Goal: Task Accomplishment & Management: Use online tool/utility

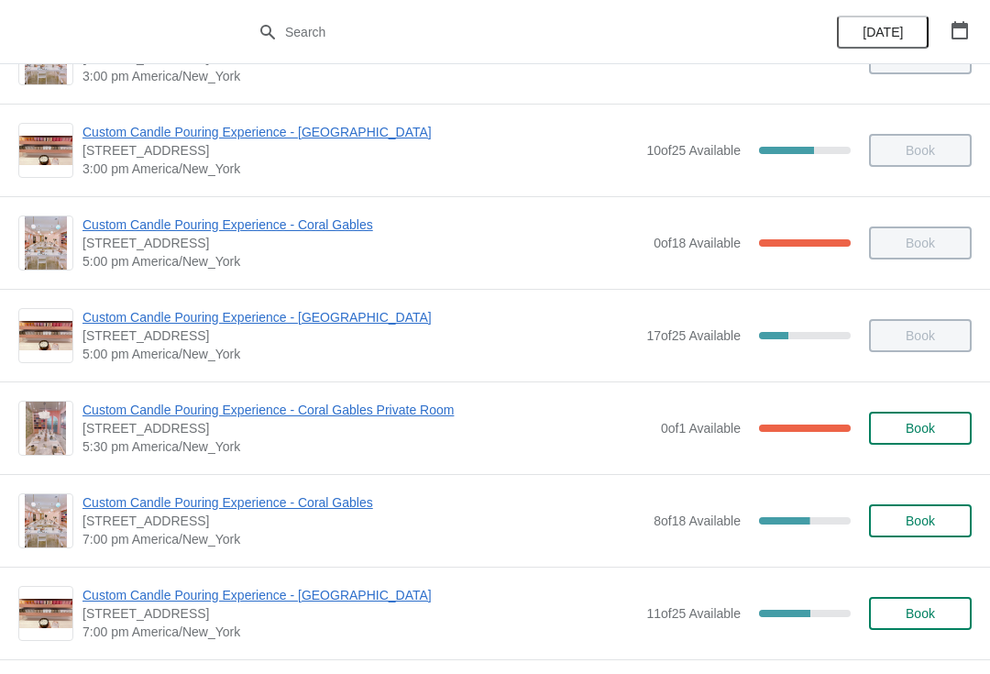
scroll to position [716, 0]
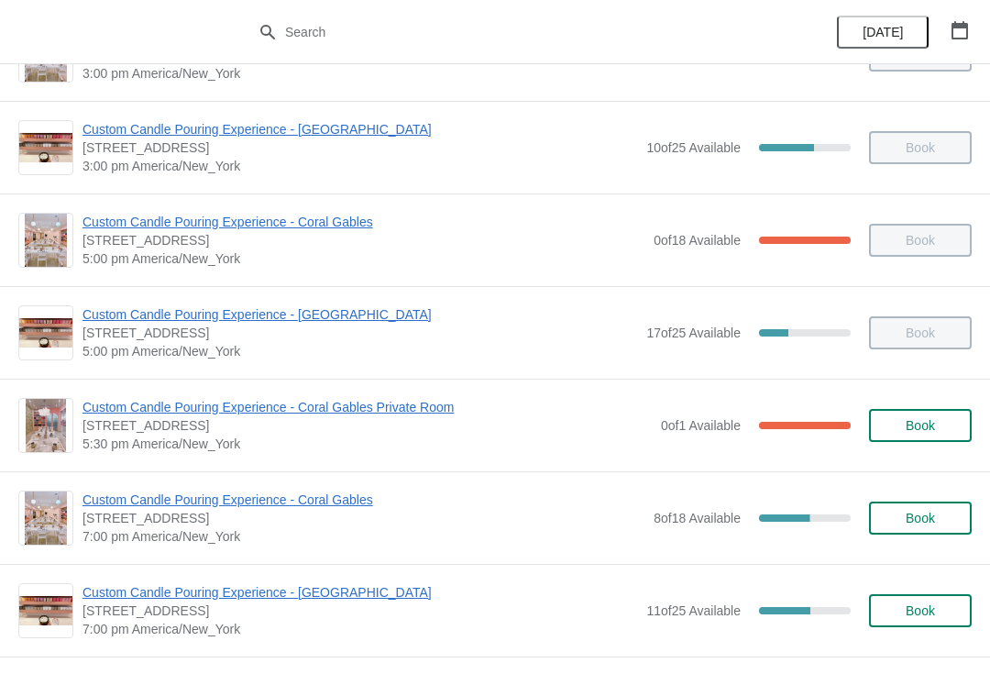
click at [329, 505] on span "Custom Candle Pouring Experience - Coral Gables" at bounding box center [363, 499] width 562 height 18
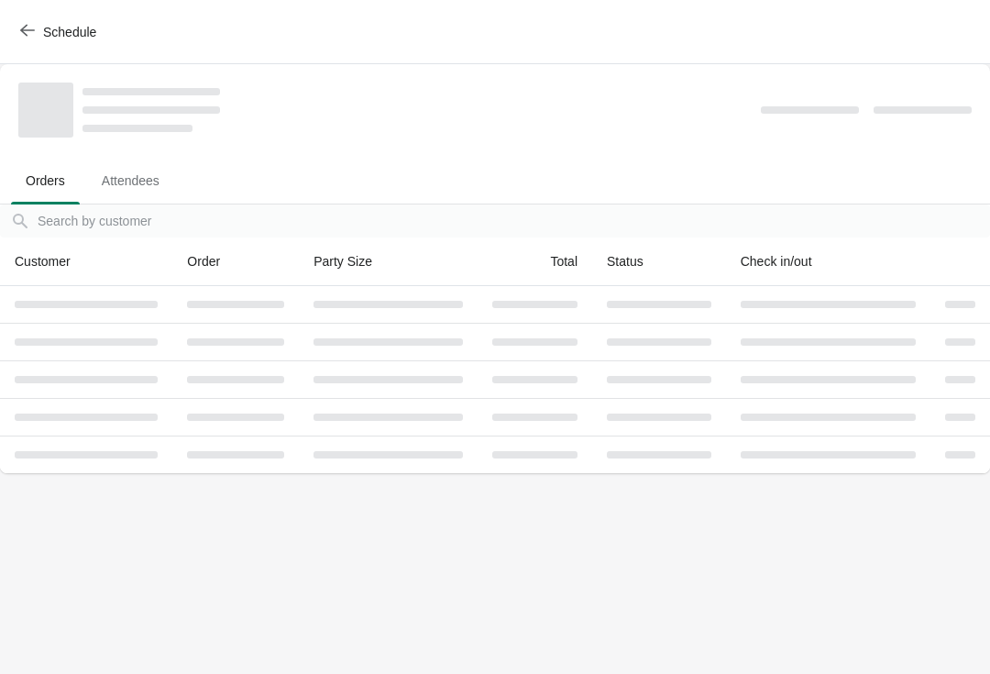
scroll to position [0, 0]
click at [30, 38] on span "button" at bounding box center [27, 31] width 15 height 17
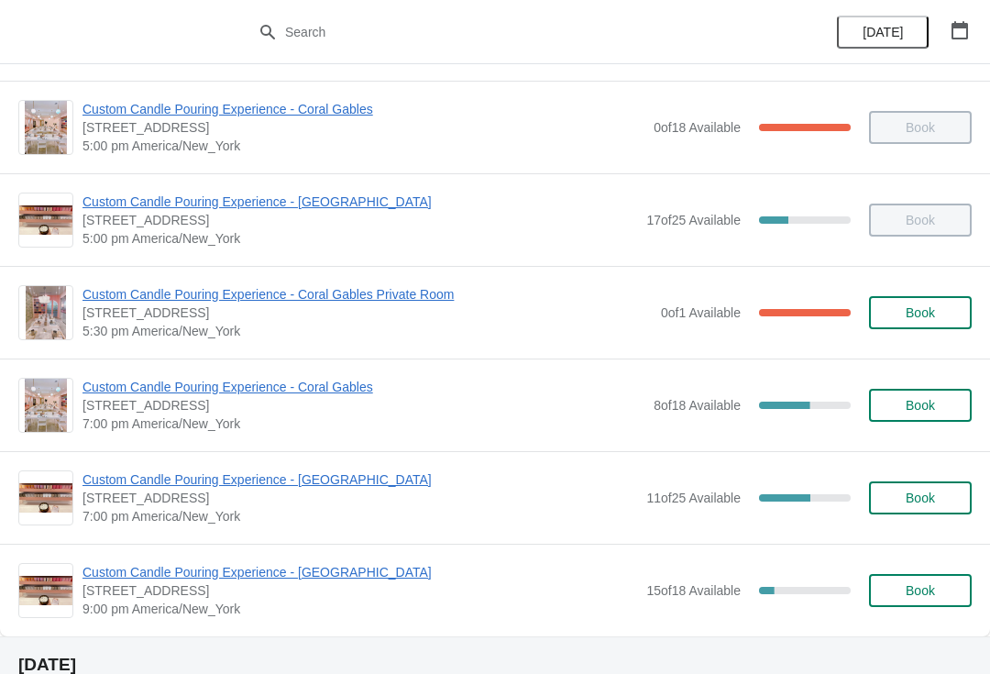
scroll to position [830, 0]
click at [344, 470] on span "Custom Candle Pouring Experience - [GEOGRAPHIC_DATA]" at bounding box center [359, 478] width 555 height 18
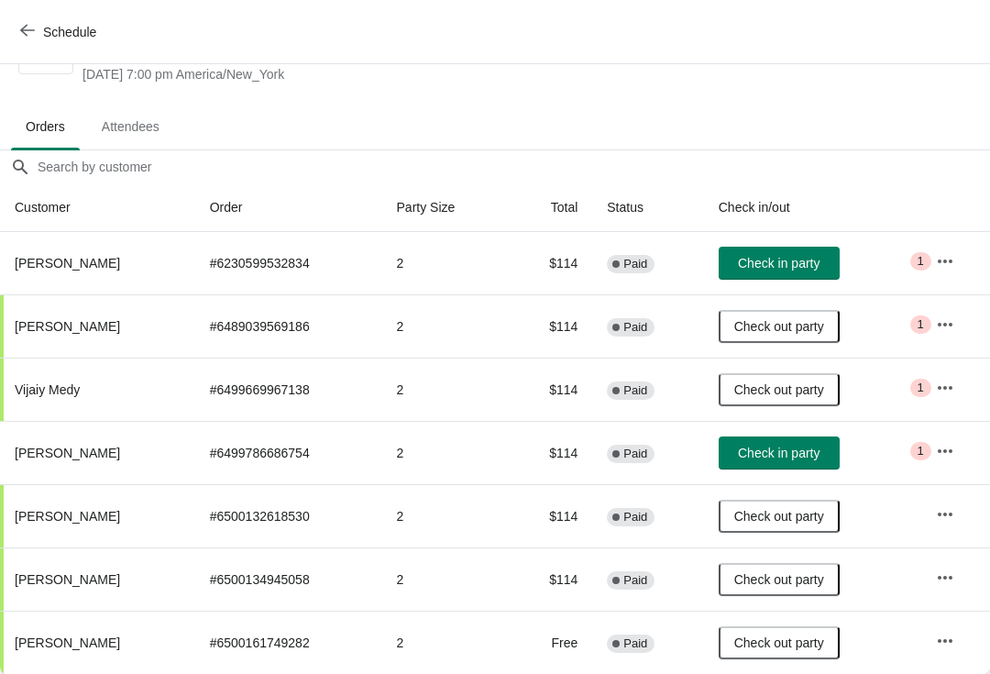
scroll to position [72, 0]
click at [764, 448] on span "Check in party" at bounding box center [779, 452] width 82 height 15
click at [954, 464] on button "button" at bounding box center [945, 450] width 33 height 33
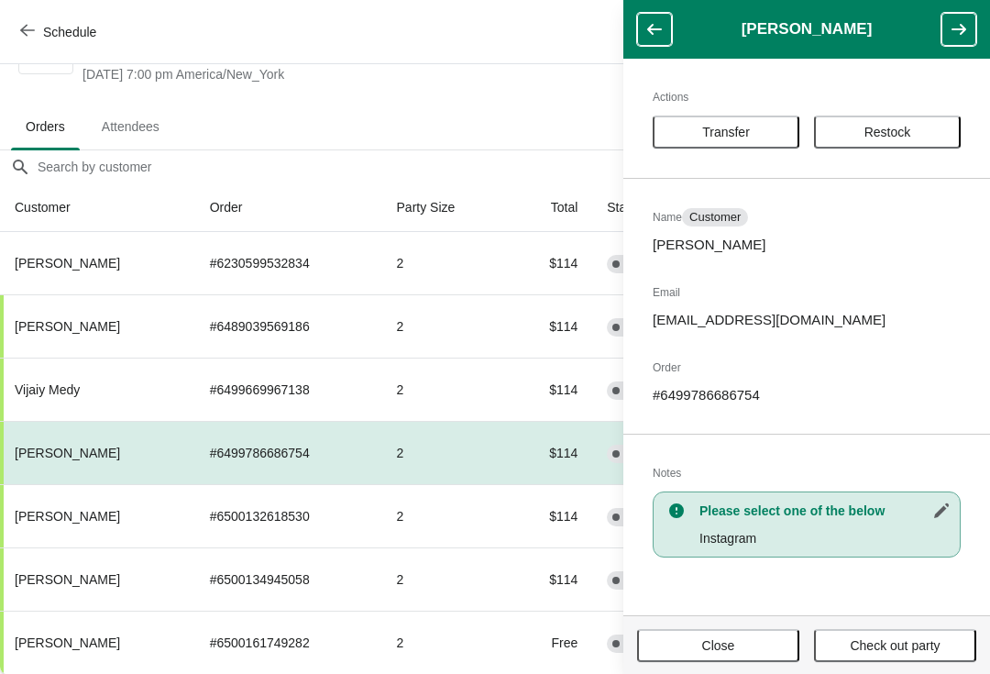
click at [733, 119] on button "Transfer" at bounding box center [726, 131] width 147 height 33
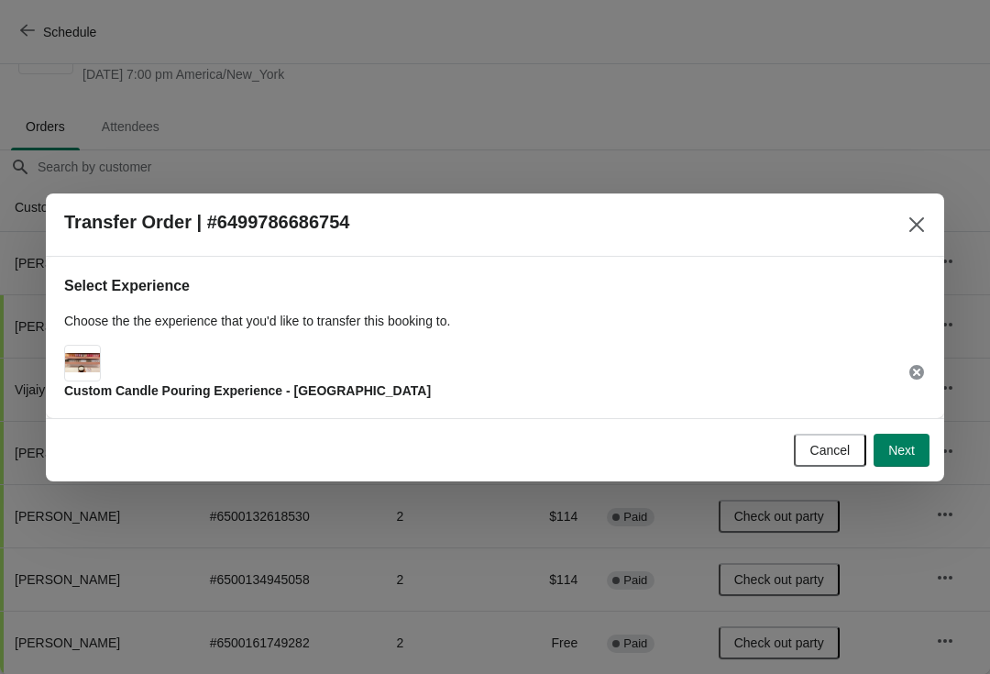
click at [903, 454] on span "Next" at bounding box center [901, 450] width 27 height 15
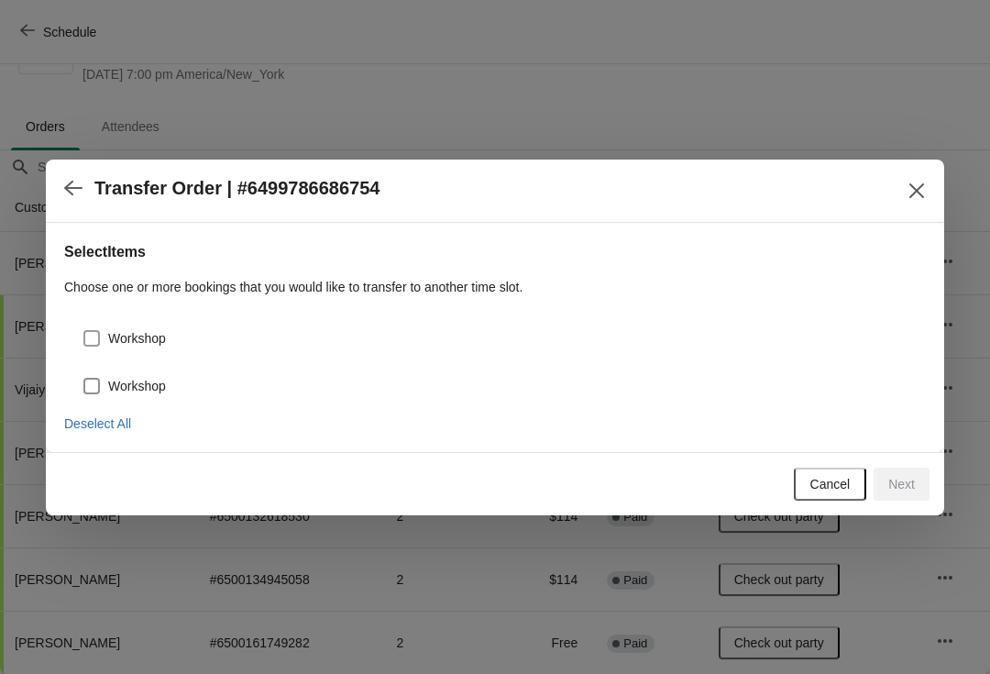
click at [89, 343] on span at bounding box center [91, 338] width 16 height 16
click at [84, 331] on input "Workshop" at bounding box center [83, 330] width 1 height 1
checkbox input "true"
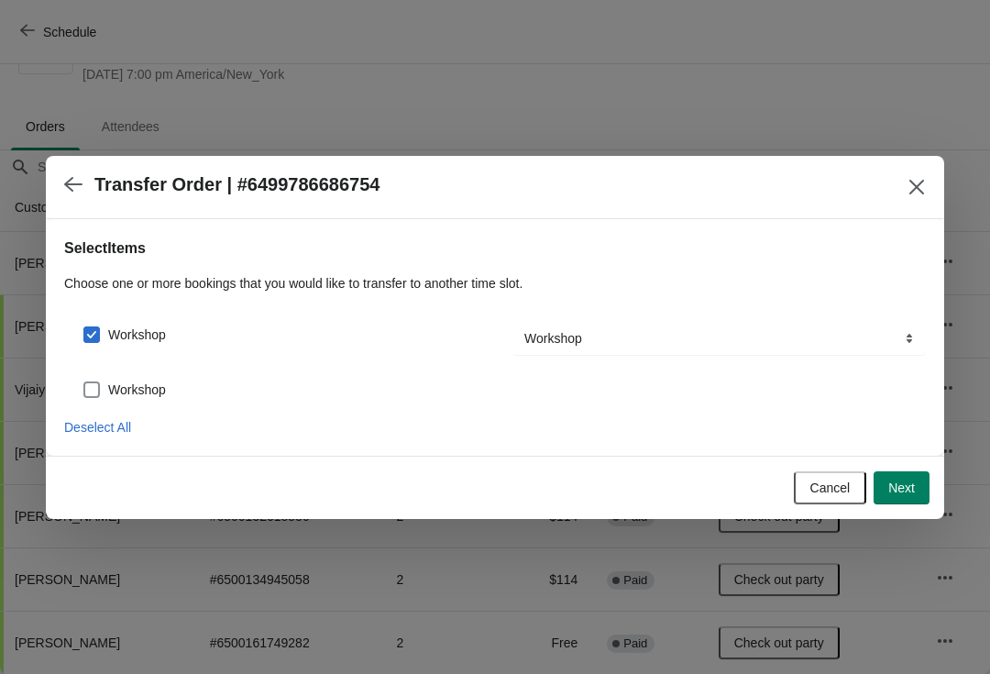
click at [88, 395] on span at bounding box center [91, 389] width 16 height 16
click at [84, 382] on input "Workshop" at bounding box center [83, 381] width 1 height 1
checkbox input "true"
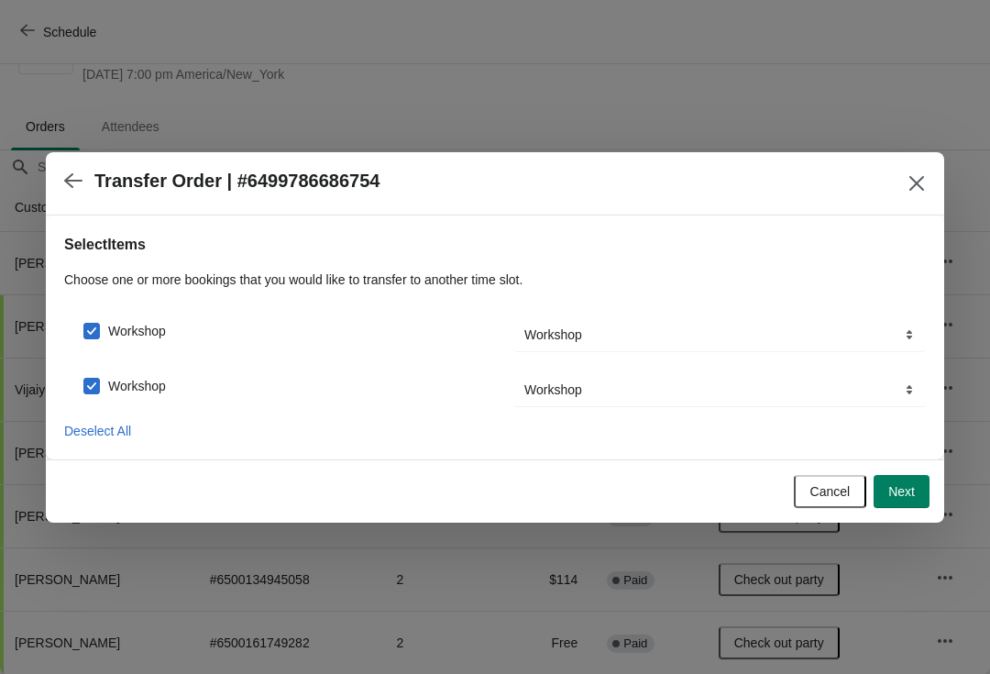
click at [900, 500] on button "Next" at bounding box center [902, 491] width 56 height 33
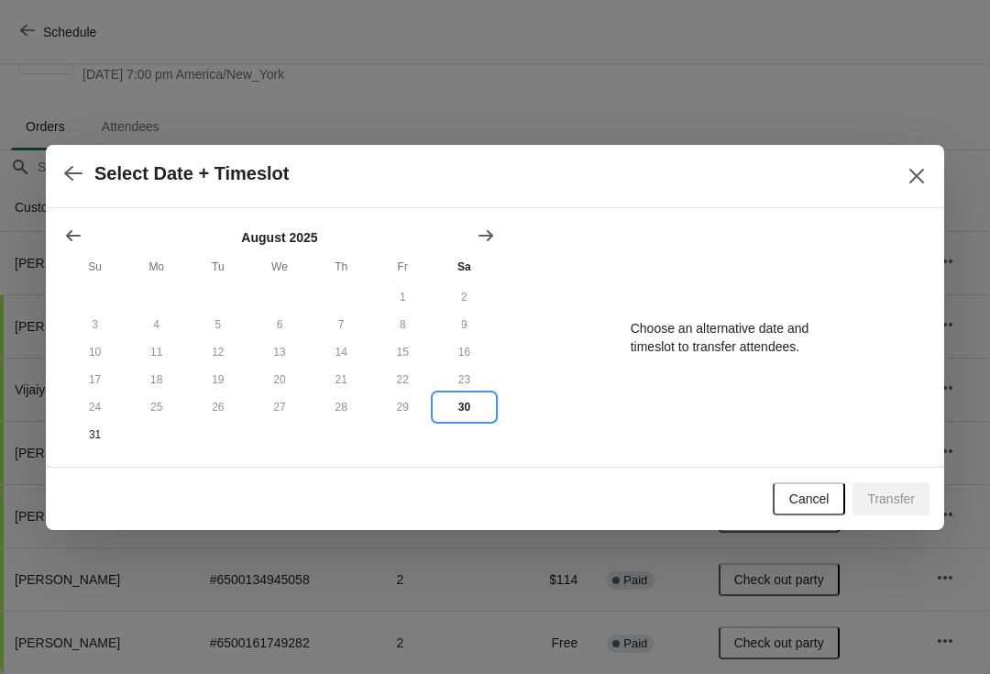
click at [466, 420] on button "30" at bounding box center [464, 406] width 61 height 27
click at [465, 416] on button "30" at bounding box center [464, 406] width 61 height 27
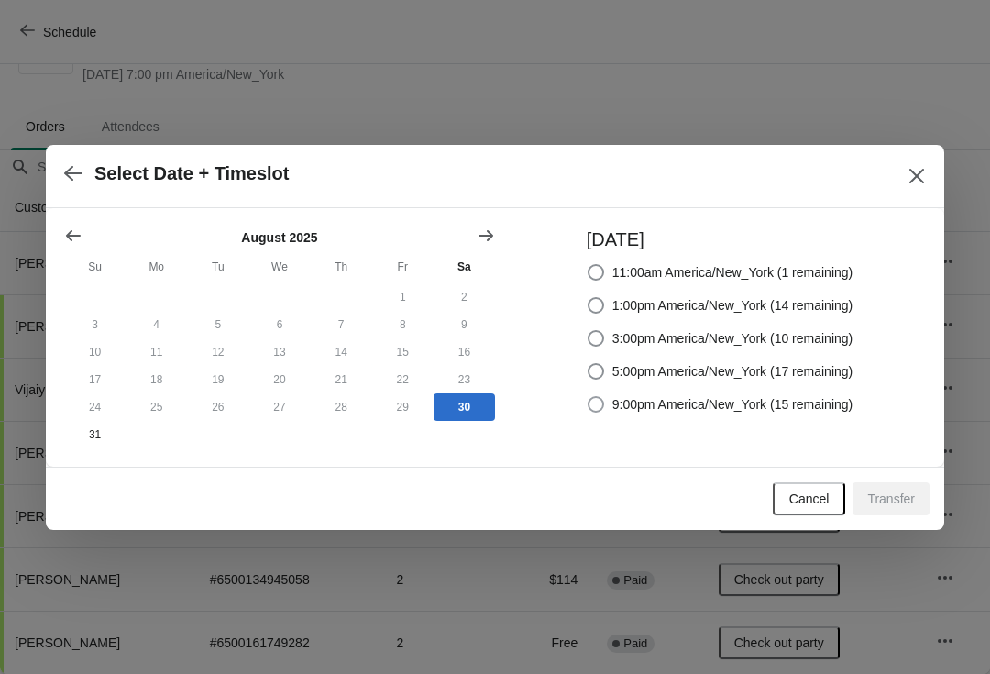
click at [594, 399] on span at bounding box center [596, 404] width 16 height 16
click at [588, 397] on input "9:00pm America/New_York (15 remaining)" at bounding box center [588, 396] width 1 height 1
radio input "true"
click at [877, 506] on span "Transfer" at bounding box center [891, 498] width 48 height 15
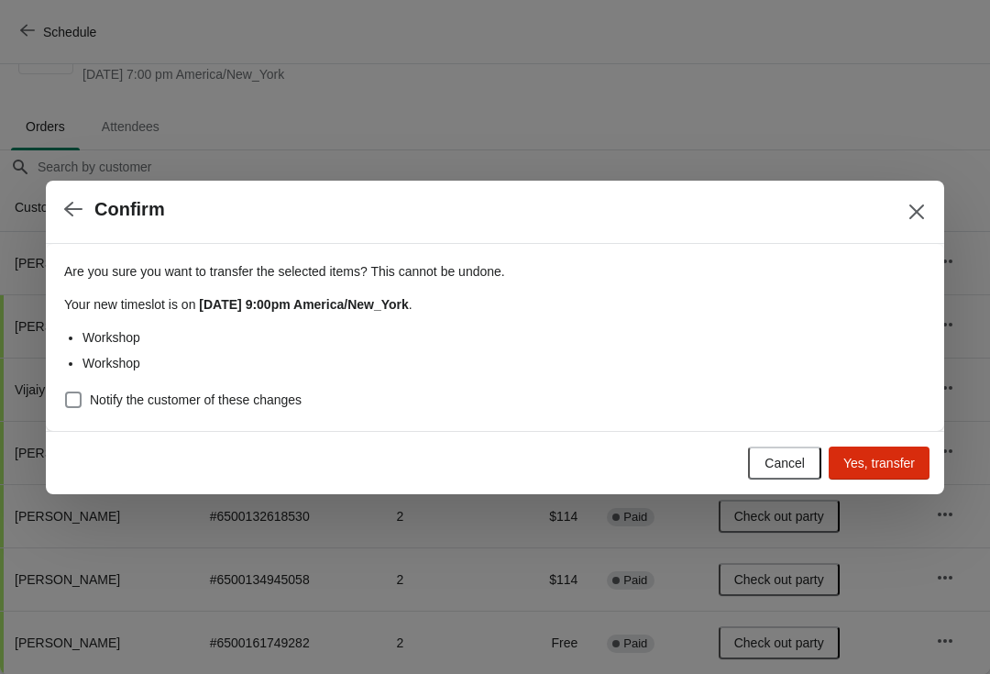
click at [869, 465] on span "Yes, transfer" at bounding box center [878, 463] width 71 height 15
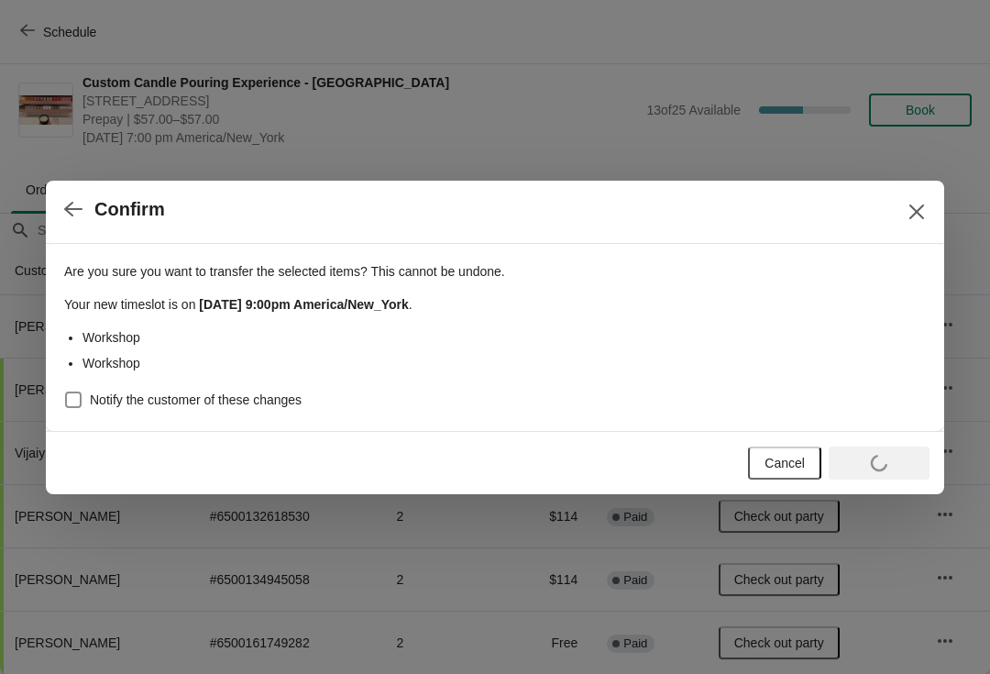
scroll to position [9, 0]
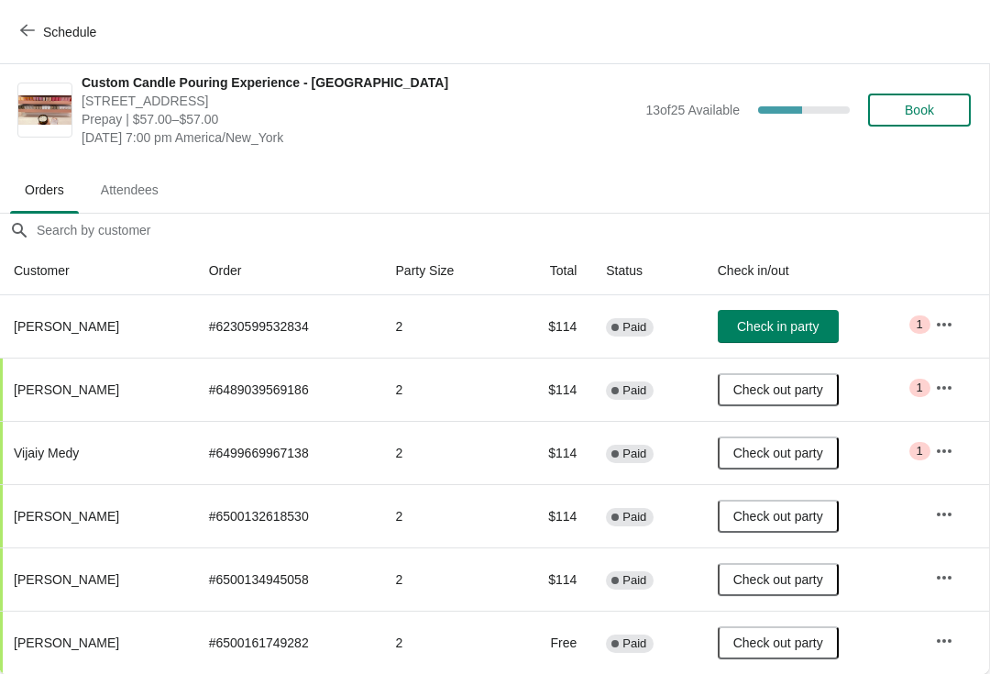
click at [22, 37] on icon "button" at bounding box center [27, 30] width 15 height 15
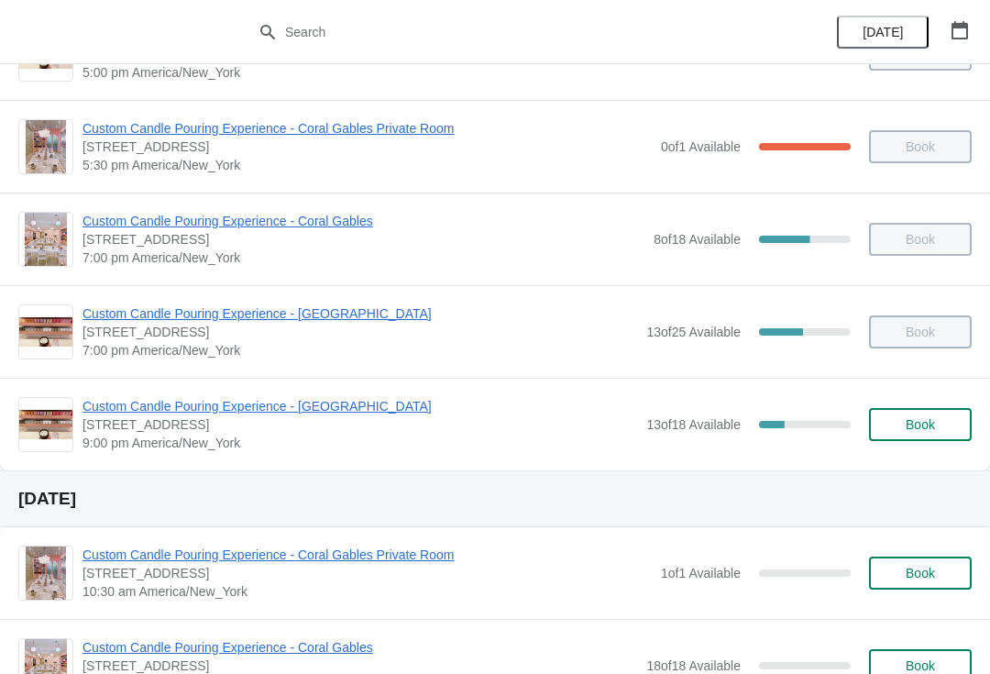
scroll to position [995, 0]
click at [153, 404] on span "Custom Candle Pouring Experience - [GEOGRAPHIC_DATA]" at bounding box center [359, 405] width 555 height 18
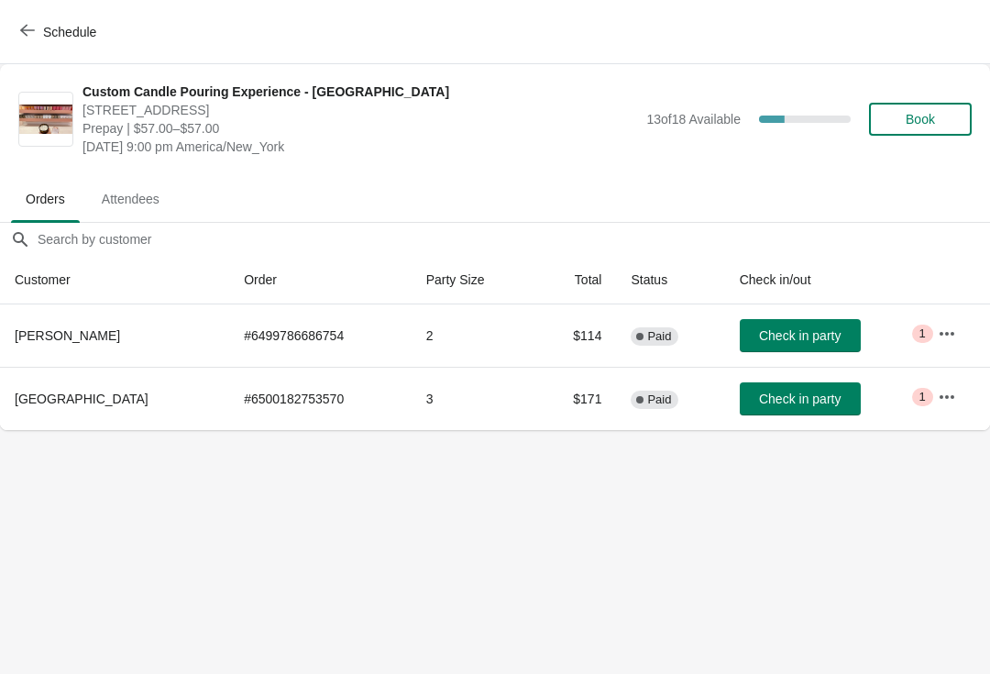
click at [328, 525] on body "Schedule Custom Candle Pouring Experience - Fort Lauderdale 914 East Las Olas B…" at bounding box center [495, 337] width 990 height 674
click at [924, 127] on button "Book" at bounding box center [920, 119] width 103 height 33
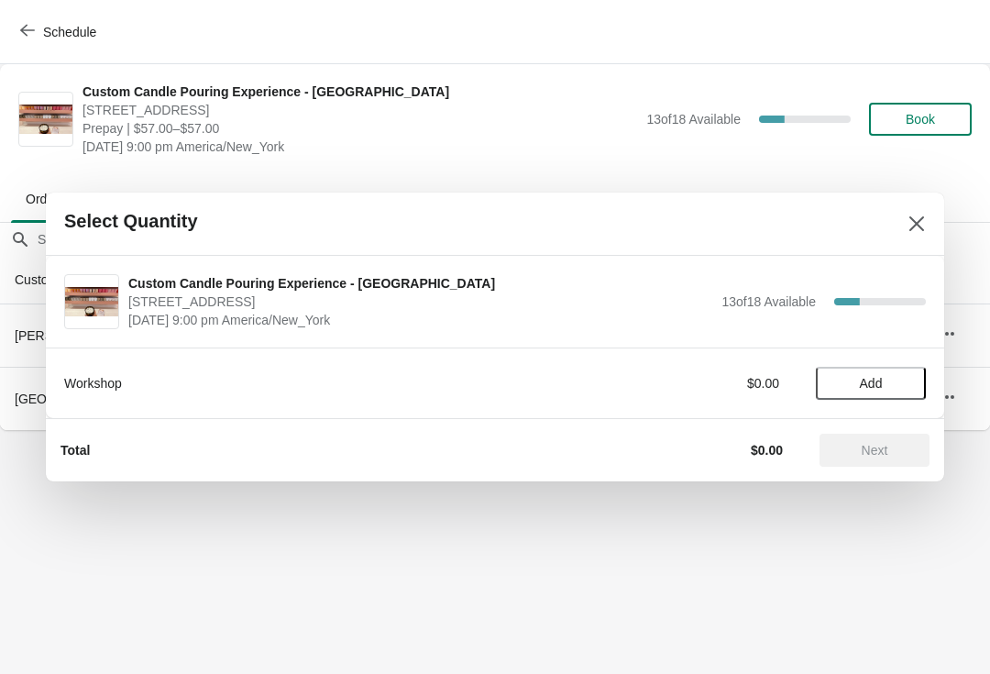
click at [896, 386] on span "Add" at bounding box center [870, 383] width 77 height 15
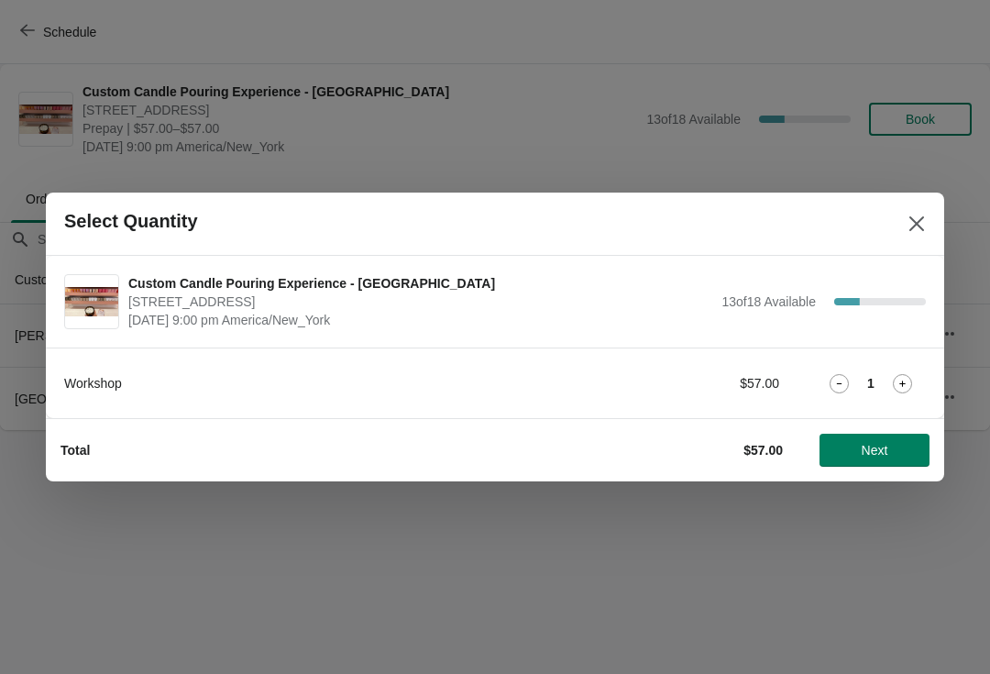
click at [910, 382] on icon at bounding box center [902, 383] width 19 height 19
click at [894, 449] on span "Next" at bounding box center [874, 450] width 81 height 15
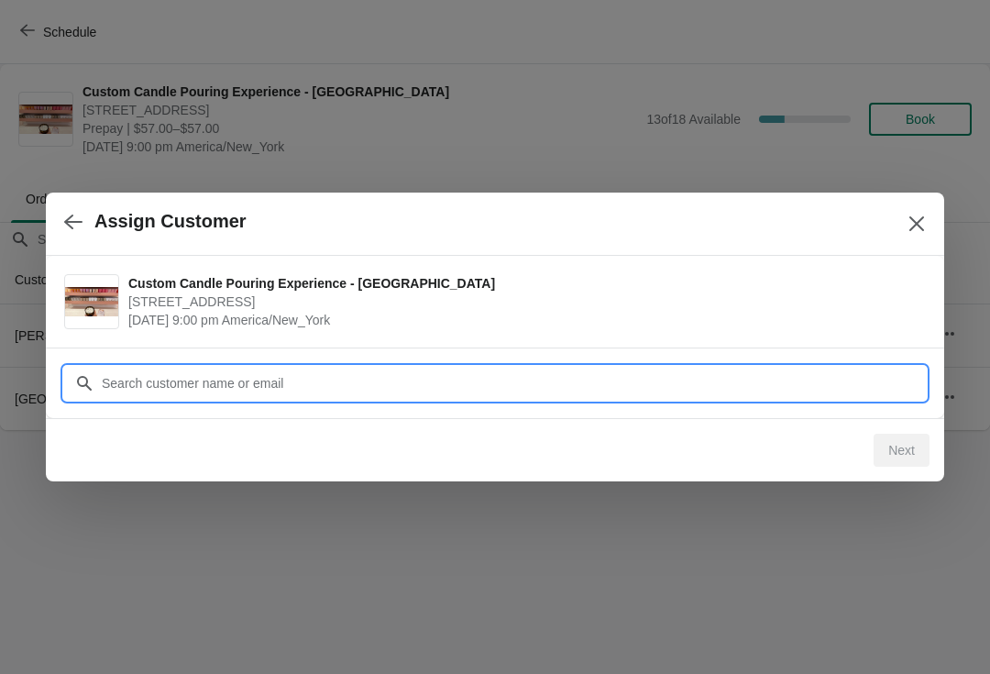
click at [158, 387] on input "Customer" at bounding box center [513, 383] width 825 height 33
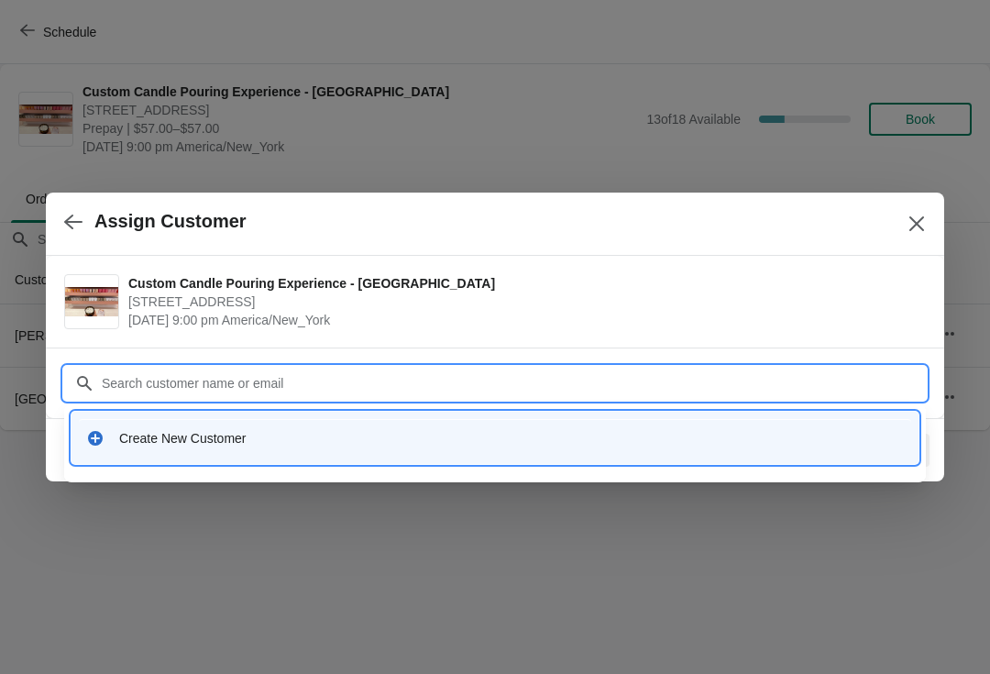
click at [147, 447] on div "Create New Customer" at bounding box center [495, 438] width 832 height 38
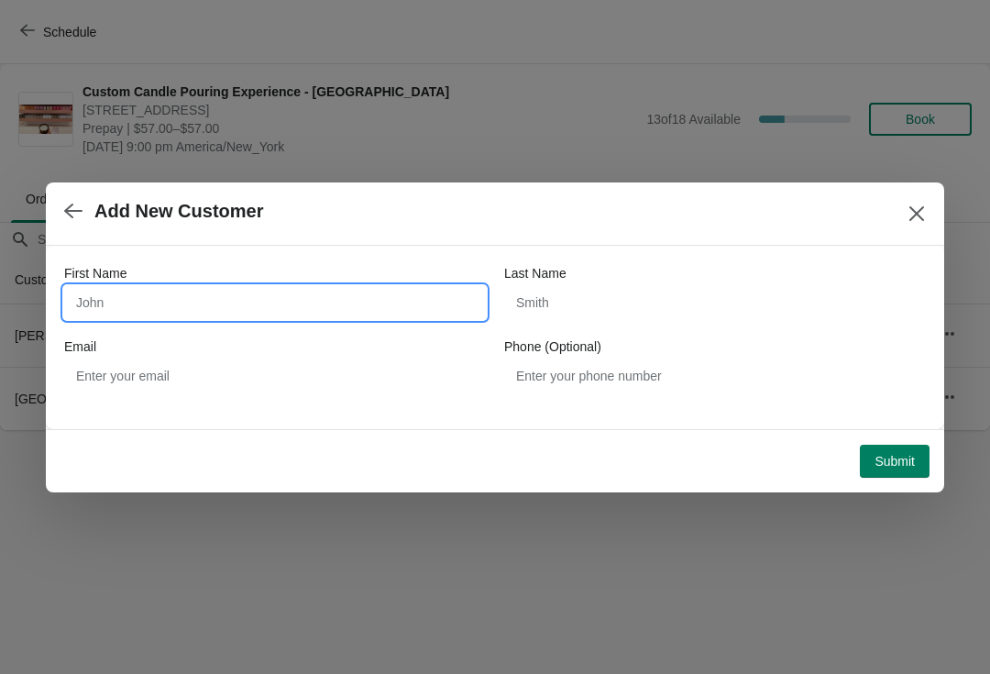
click at [107, 318] on input "First Name" at bounding box center [275, 302] width 422 height 33
click at [249, 317] on input "First Name" at bounding box center [275, 302] width 422 height 33
type input "Deondra"
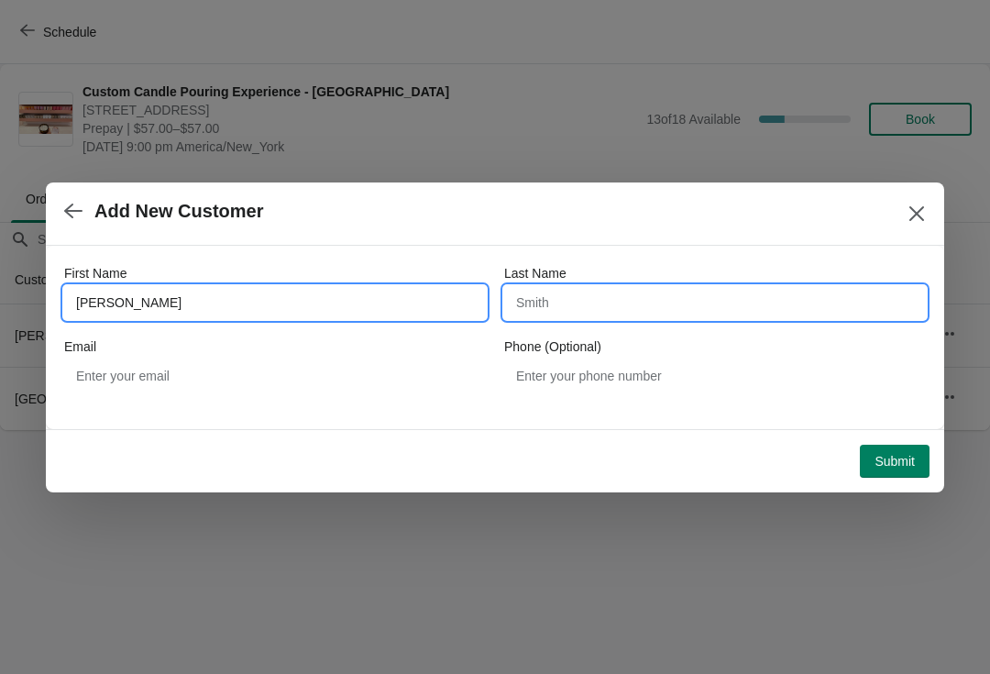
click at [585, 315] on input "Last Name" at bounding box center [715, 302] width 422 height 33
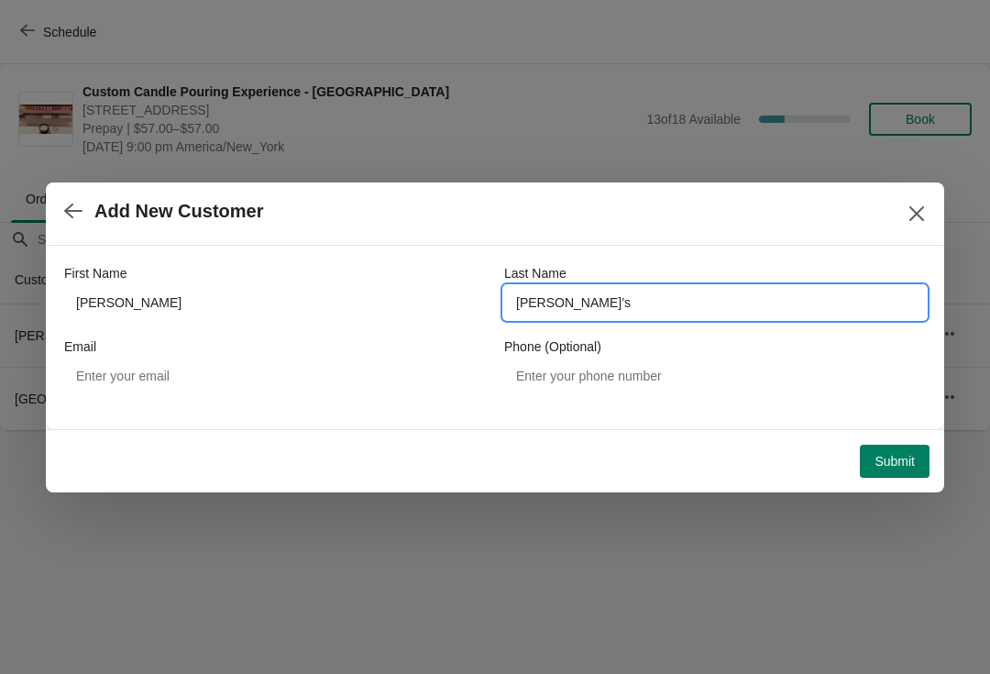
type input "Edward’s"
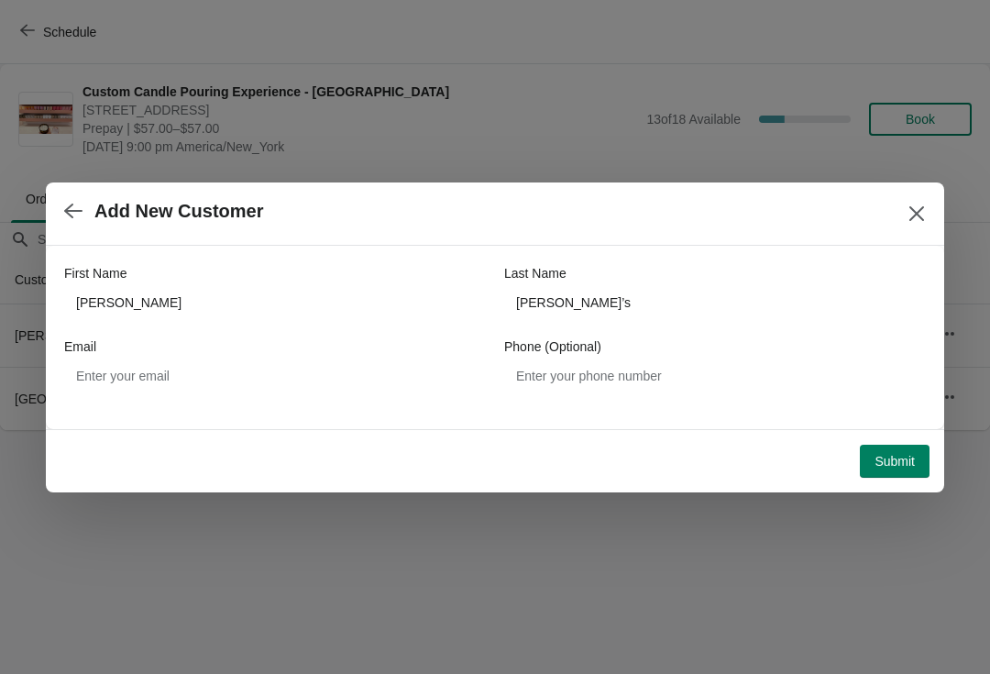
click at [895, 468] on span "Submit" at bounding box center [894, 461] width 40 height 15
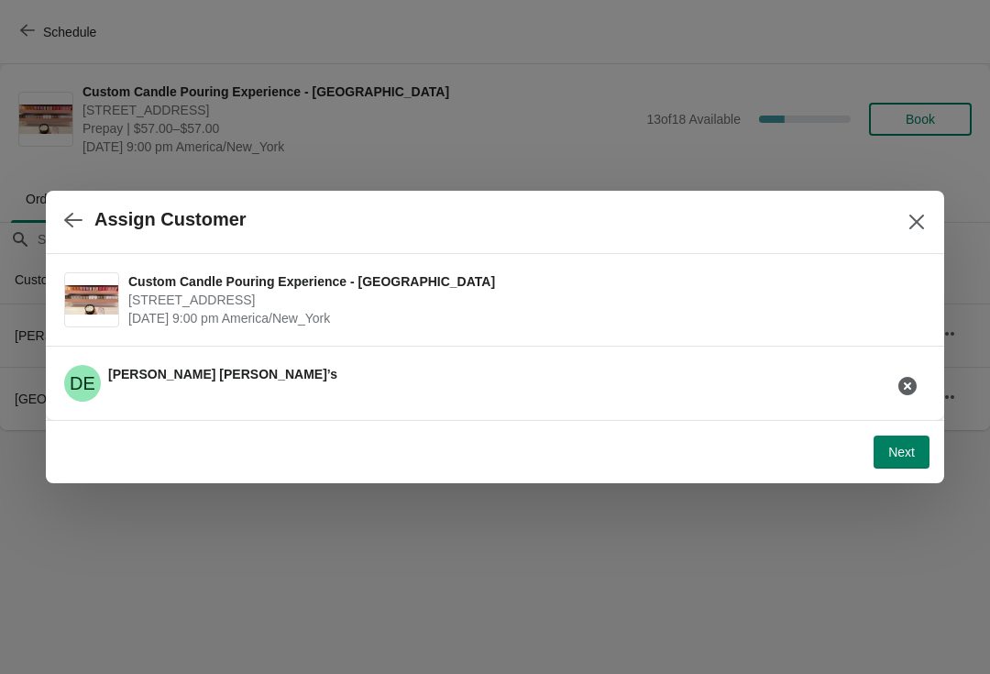
click at [900, 459] on span "Next" at bounding box center [901, 452] width 27 height 15
select select "Friend"
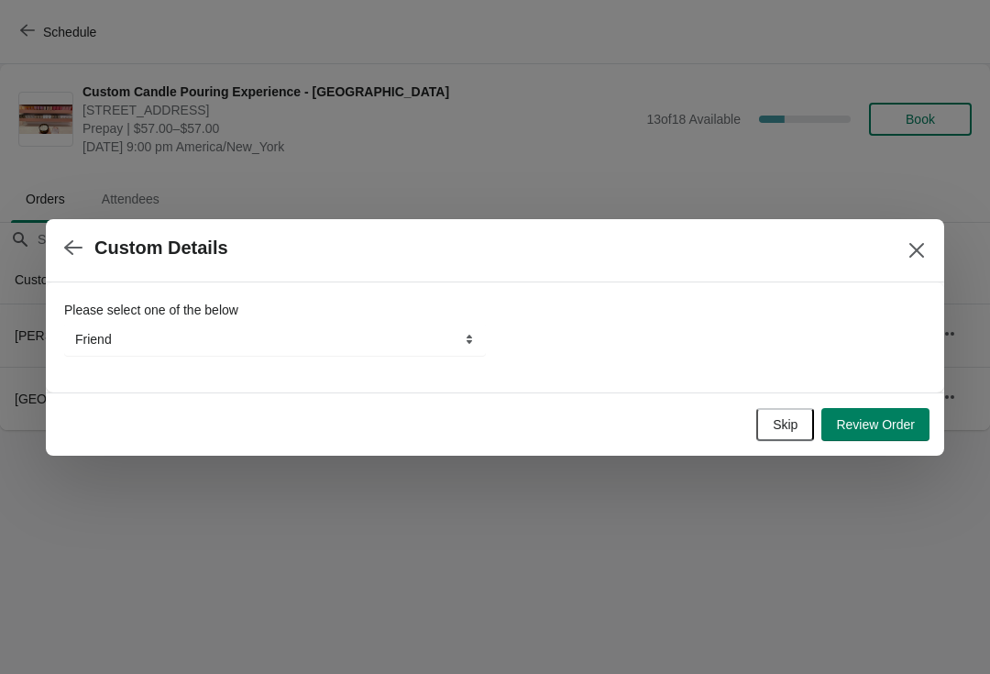
click at [872, 439] on button "Review Order" at bounding box center [875, 424] width 108 height 33
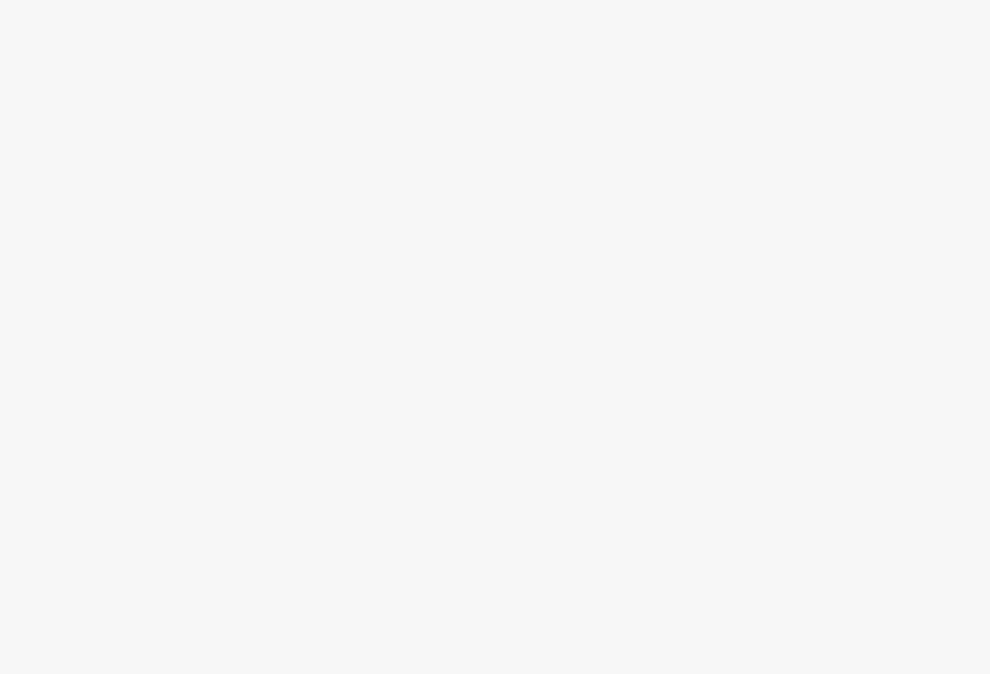
click at [637, 372] on body at bounding box center [495, 337] width 990 height 674
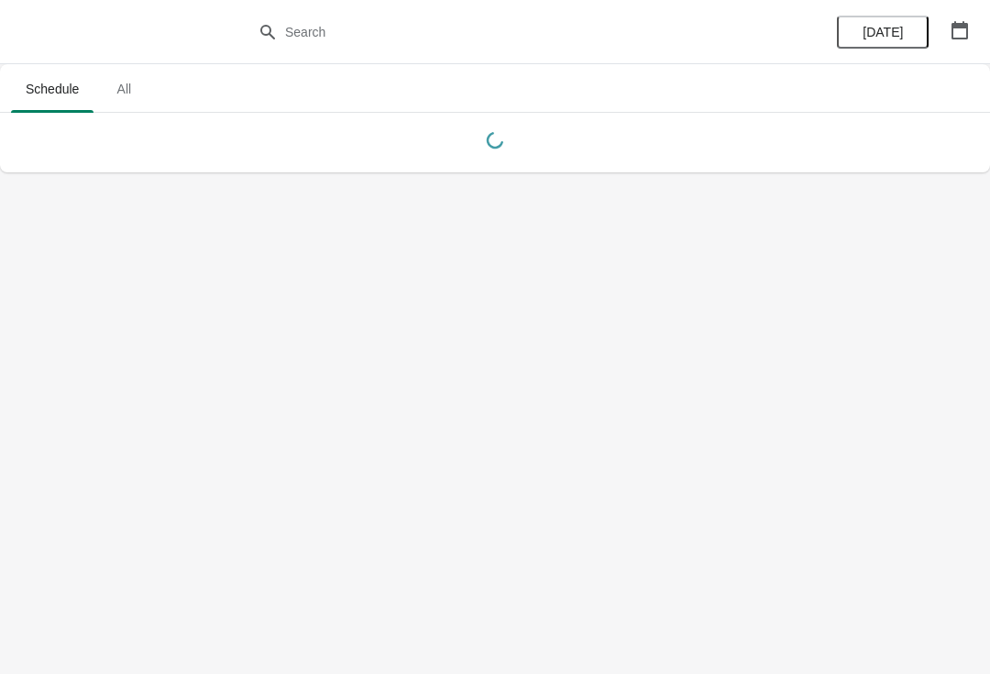
click at [621, 379] on body "Schedule All Schedule All Today" at bounding box center [495, 337] width 990 height 674
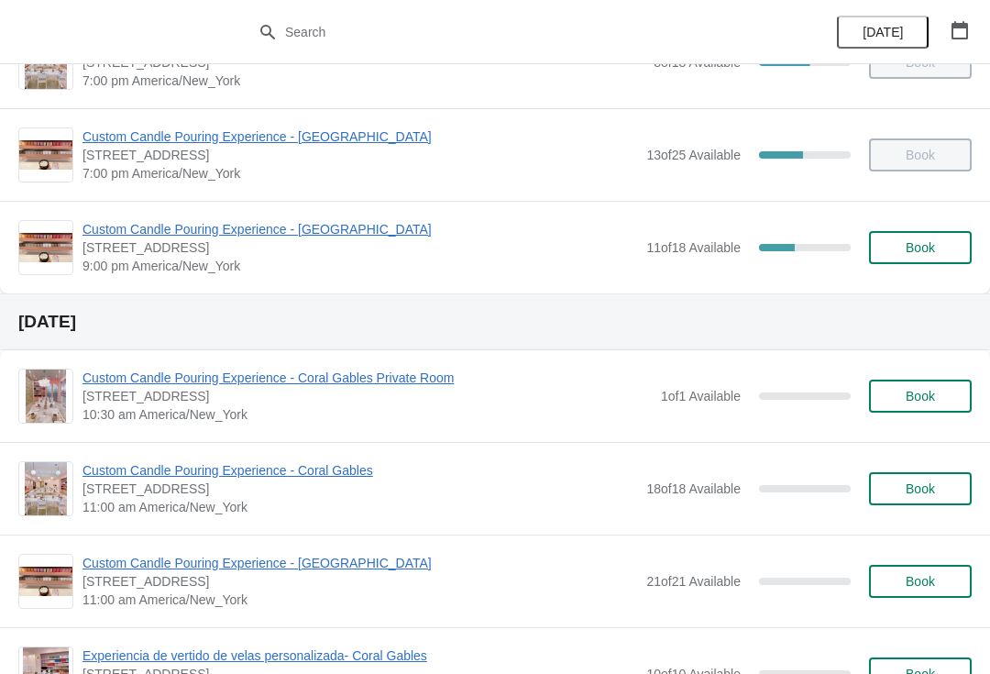
scroll to position [1172, 0]
click at [366, 219] on span "Custom Candle Pouring Experience - [GEOGRAPHIC_DATA]" at bounding box center [359, 228] width 555 height 18
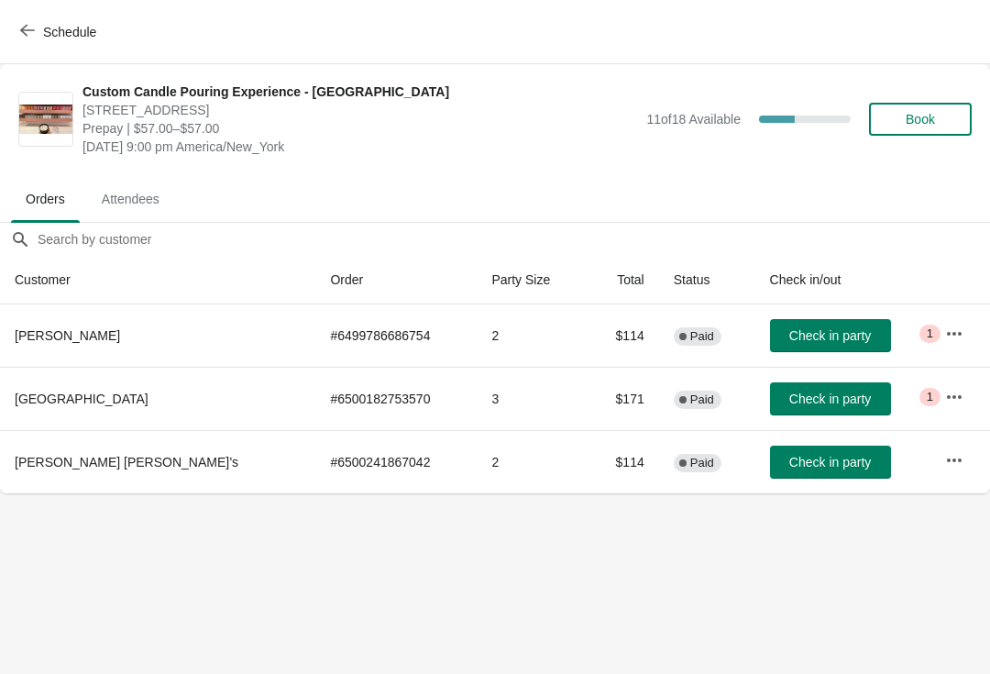
scroll to position [0, 0]
click at [801, 339] on span "Check in party" at bounding box center [830, 335] width 82 height 15
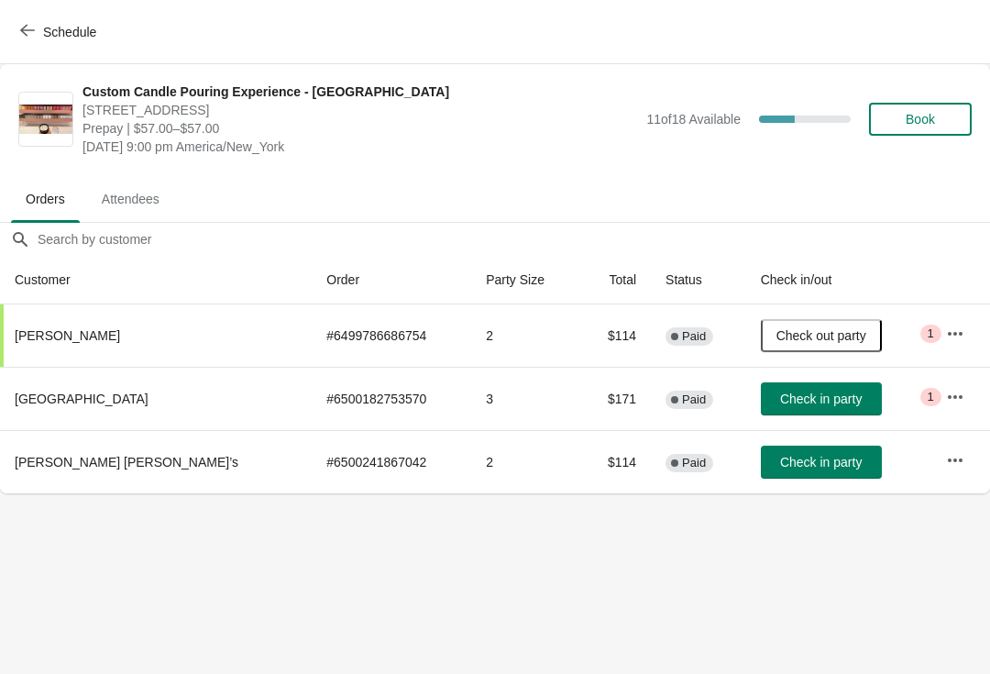
click at [781, 470] on button "Check in party" at bounding box center [821, 461] width 121 height 33
